Goal: Browse casually: Explore the website without a specific task or goal

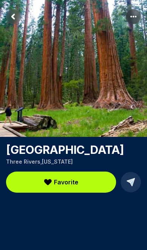
scroll to position [37, 0]
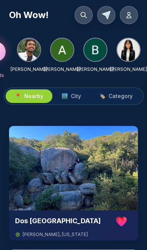
scroll to position [0, 56]
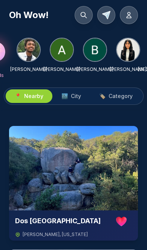
click at [93, 54] on img at bounding box center [95, 49] width 23 height 23
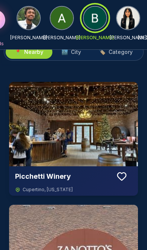
scroll to position [34, 0]
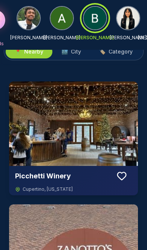
click at [91, 128] on img at bounding box center [73, 123] width 129 height 85
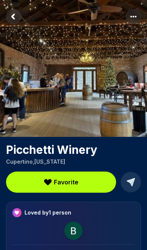
click at [73, 232] on img at bounding box center [74, 231] width 18 height 18
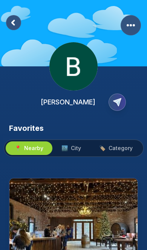
click at [19, 23] on rect at bounding box center [13, 22] width 15 height 15
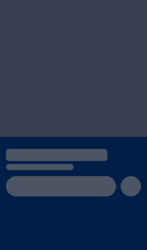
scroll to position [12, 0]
